Goal: Task Accomplishment & Management: Use online tool/utility

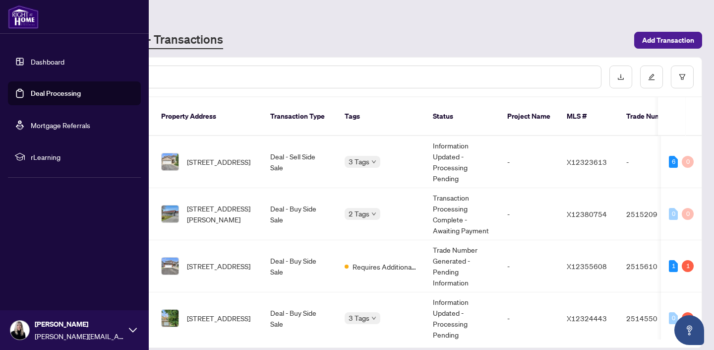
click at [42, 92] on link "Deal Processing" at bounding box center [56, 93] width 50 height 9
click at [51, 91] on link "Deal Processing" at bounding box center [56, 93] width 50 height 9
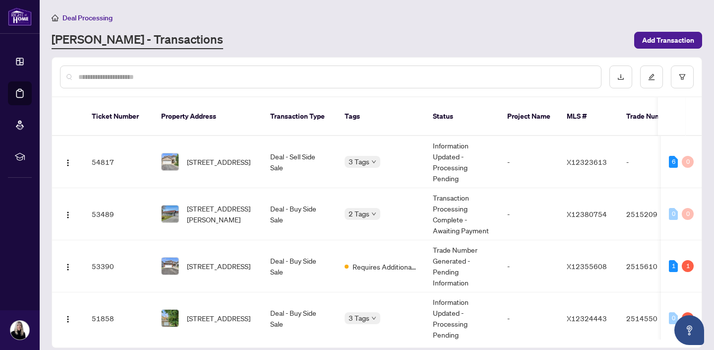
click at [221, 83] on div at bounding box center [330, 76] width 541 height 23
click at [197, 74] on input "text" at bounding box center [335, 76] width 515 height 11
click at [220, 260] on span "[STREET_ADDRESS]" at bounding box center [218, 265] width 63 height 11
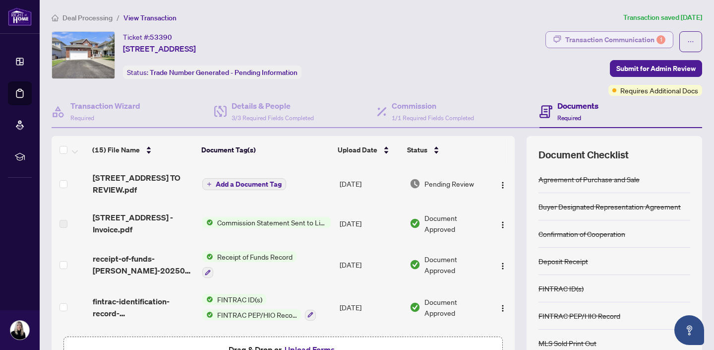
click at [620, 39] on div "Transaction Communication 1" at bounding box center [615, 40] width 100 height 16
type textarea "**********"
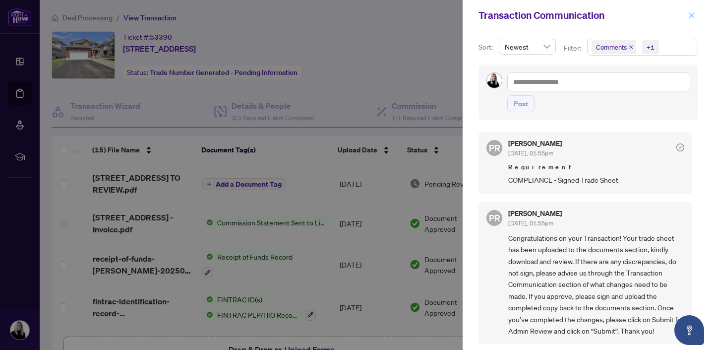
click at [693, 12] on icon "close" at bounding box center [691, 15] width 7 height 7
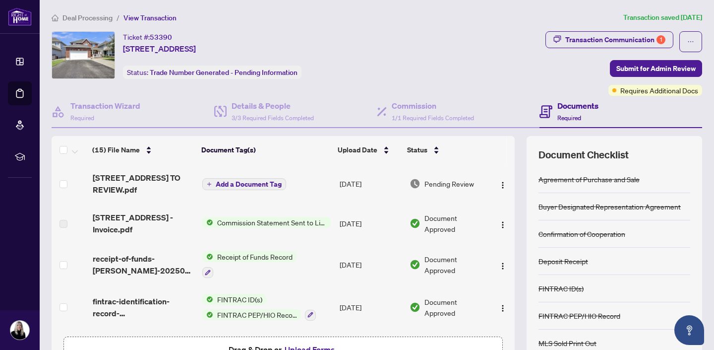
click at [255, 181] on span "Add a Document Tag" at bounding box center [249, 183] width 66 height 7
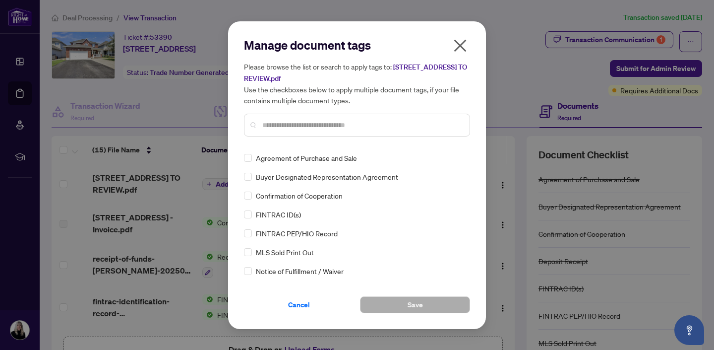
click at [462, 51] on icon "close" at bounding box center [460, 46] width 16 height 16
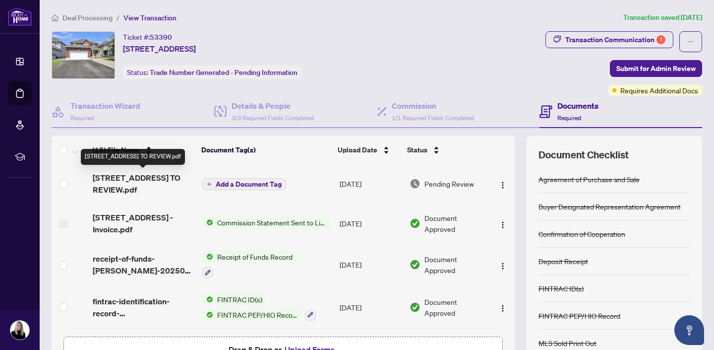
click at [118, 191] on span "[STREET_ADDRESS] TO REVIEW.pdf" at bounding box center [144, 184] width 102 height 24
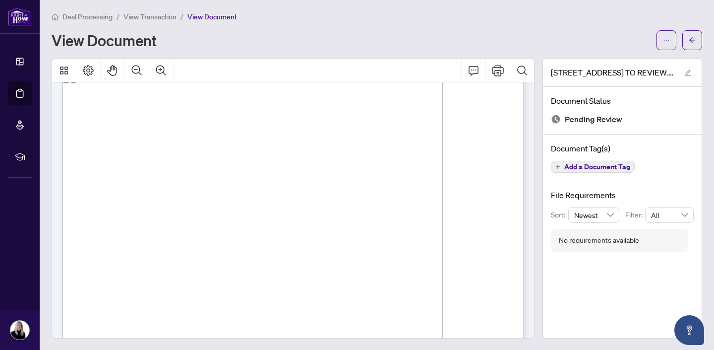
scroll to position [23, 0]
click at [498, 68] on icon "Print" at bounding box center [498, 70] width 12 height 12
